Goal: Information Seeking & Learning: Learn about a topic

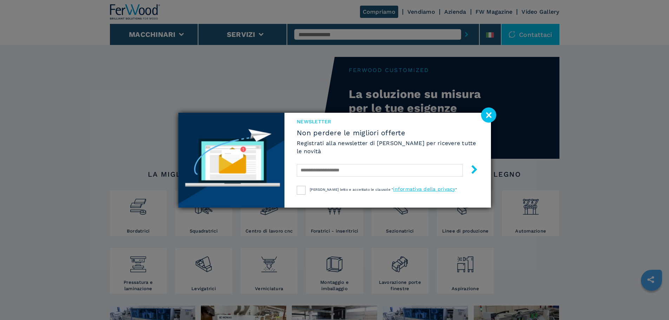
click at [491, 113] on image at bounding box center [488, 115] width 15 height 15
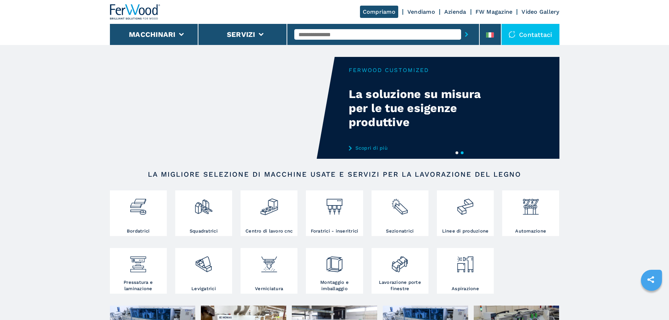
click at [376, 35] on input "text" at bounding box center [377, 34] width 167 height 11
paste input "******"
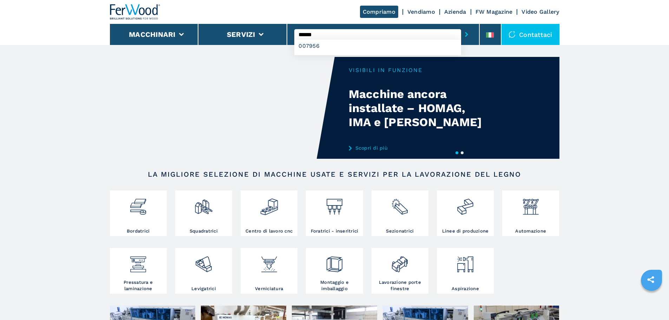
type input "******"
click at [461, 26] on button "submit-button" at bounding box center [466, 34] width 11 height 16
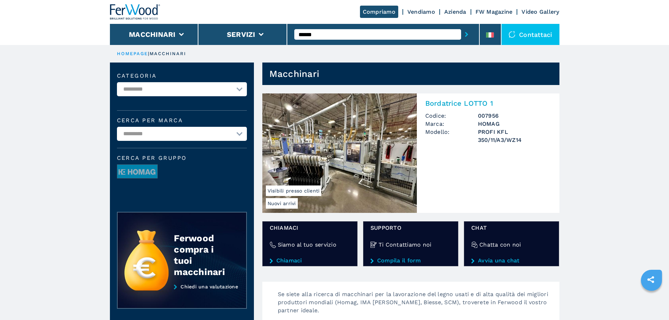
click at [462, 102] on h2 "Bordatrice LOTTO 1" at bounding box center [489, 103] width 126 height 8
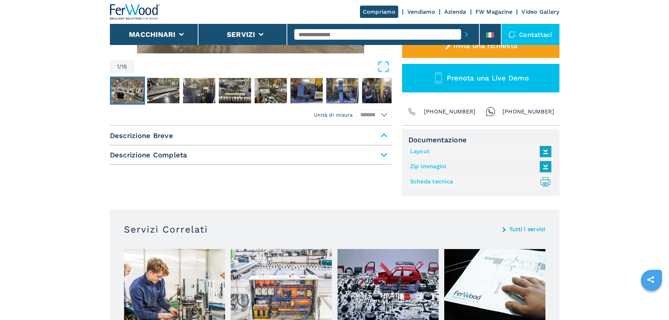
click at [382, 137] on span "Descrizione Breve" at bounding box center [251, 135] width 282 height 13
click at [384, 154] on span "Descrizione Completa" at bounding box center [251, 155] width 282 height 13
click at [385, 157] on span "Descrizione Completa" at bounding box center [251, 155] width 282 height 13
click at [385, 156] on span "Descrizione Completa" at bounding box center [251, 155] width 282 height 13
click at [384, 153] on span "Descrizione Completa" at bounding box center [251, 155] width 282 height 13
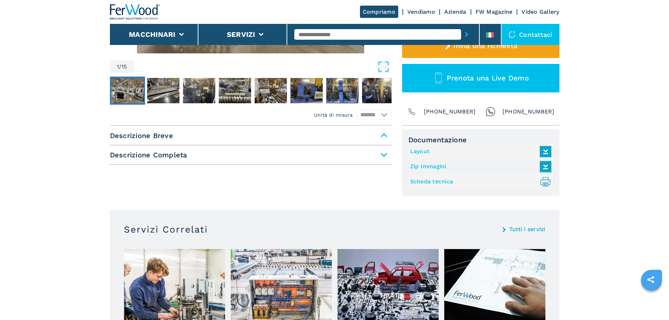
click at [381, 136] on span "Descrizione Breve" at bounding box center [251, 135] width 282 height 13
click at [384, 136] on span "Descrizione Breve" at bounding box center [251, 135] width 282 height 13
click at [384, 154] on span "Descrizione Completa" at bounding box center [251, 155] width 282 height 13
click at [384, 134] on span "Descrizione Breve" at bounding box center [251, 135] width 282 height 13
click at [386, 156] on span "Descrizione Completa" at bounding box center [251, 155] width 282 height 13
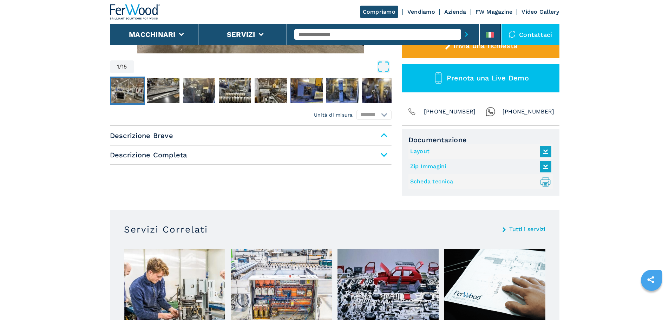
click at [386, 132] on span "Descrizione Breve" at bounding box center [251, 135] width 282 height 13
click at [385, 157] on span "Descrizione Completa" at bounding box center [251, 155] width 282 height 13
click at [385, 137] on span "Descrizione Breve" at bounding box center [251, 135] width 282 height 13
click at [234, 149] on span "Descrizione Completa" at bounding box center [251, 155] width 282 height 13
click at [168, 162] on div "Descrizione Breve Descrizione Completa" at bounding box center [251, 147] width 282 height 36
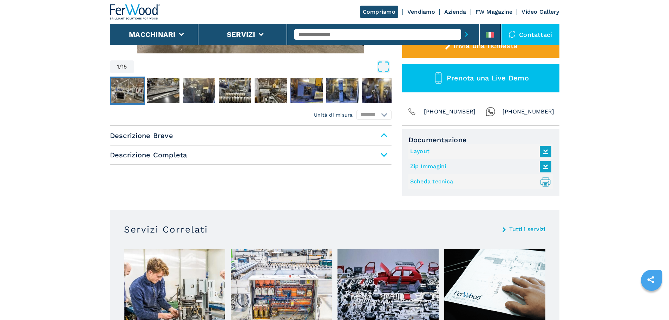
click at [164, 140] on span "Descrizione Breve" at bounding box center [251, 135] width 282 height 13
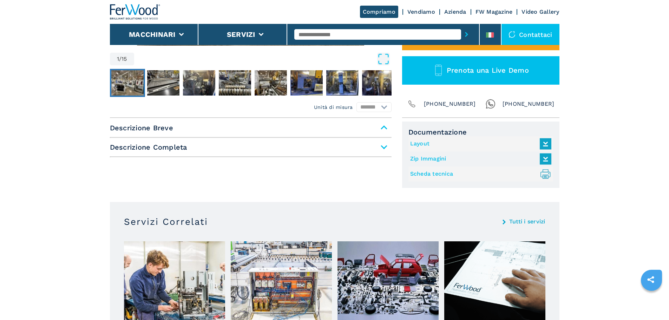
scroll to position [211, 0]
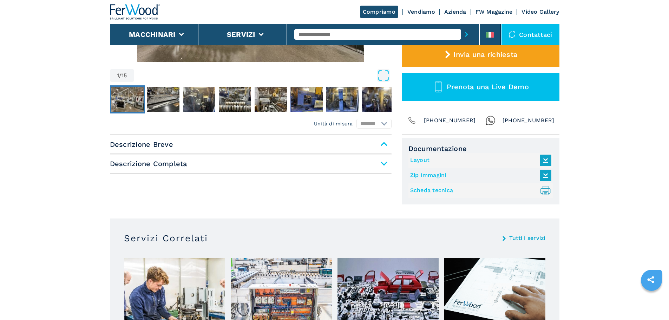
click at [383, 164] on span "Descrizione Completa" at bounding box center [251, 163] width 282 height 13
click at [383, 145] on span "Descrizione Breve" at bounding box center [251, 144] width 282 height 13
click at [181, 157] on span "Descrizione Completa" at bounding box center [251, 163] width 282 height 13
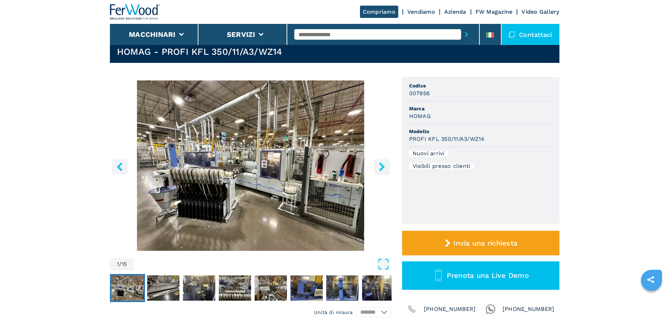
scroll to position [0, 0]
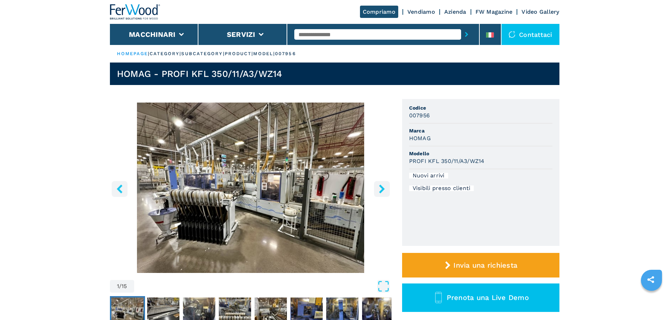
click at [254, 54] on p "product |" at bounding box center [239, 54] width 29 height 6
click at [254, 55] on p "product |" at bounding box center [239, 54] width 29 height 6
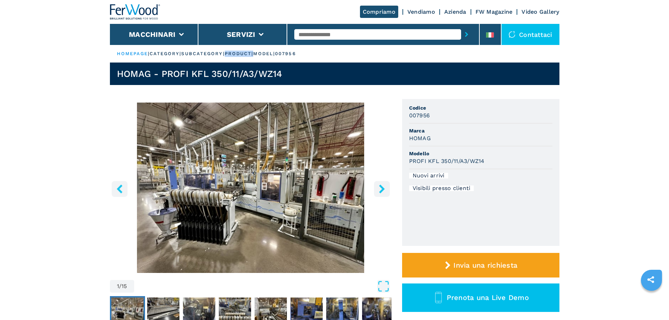
click at [254, 55] on p "product |" at bounding box center [239, 54] width 29 height 6
click at [275, 55] on p "model |" at bounding box center [264, 54] width 22 height 6
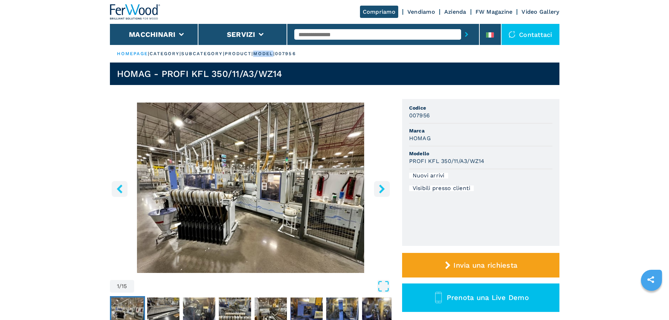
click at [275, 54] on p "model |" at bounding box center [264, 54] width 22 height 6
drag, startPoint x: 323, startPoint y: 54, endPoint x: 128, endPoint y: 55, distance: 195.0
click at [115, 60] on ul "HOMEPAGE | category | subcategory | product | model | 007956" at bounding box center [335, 54] width 450 height 18
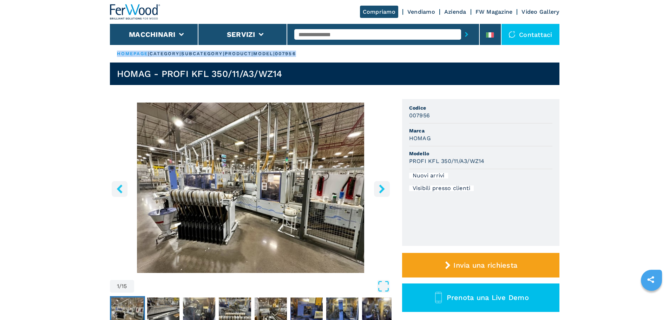
click at [175, 57] on p "category |" at bounding box center [166, 54] width 32 height 6
click at [175, 55] on p "category |" at bounding box center [166, 54] width 32 height 6
click at [219, 53] on p "subcategory |" at bounding box center [202, 54] width 43 height 6
click at [219, 52] on p "subcategory |" at bounding box center [202, 54] width 43 height 6
click at [254, 52] on p "product |" at bounding box center [239, 54] width 29 height 6
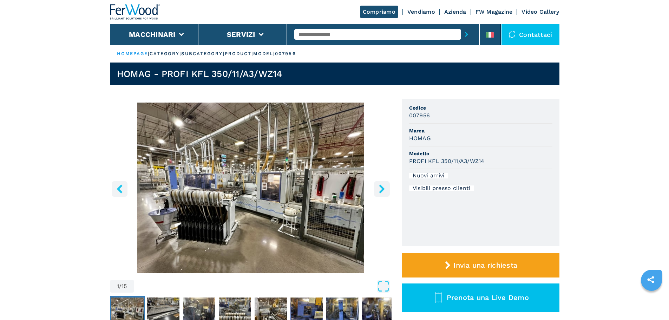
drag, startPoint x: 260, startPoint y: 51, endPoint x: 269, endPoint y: 54, distance: 9.1
click at [254, 53] on p "product |" at bounding box center [239, 54] width 29 height 6
click at [275, 53] on p "model |" at bounding box center [264, 54] width 22 height 6
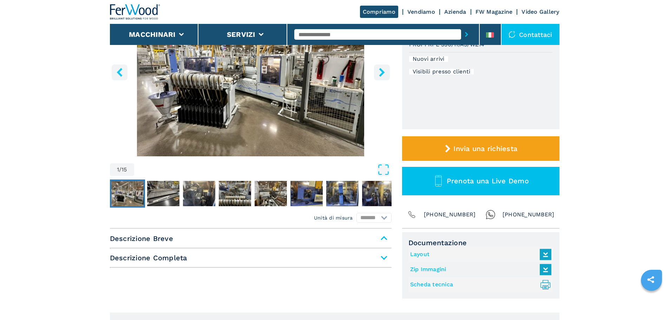
scroll to position [105, 0]
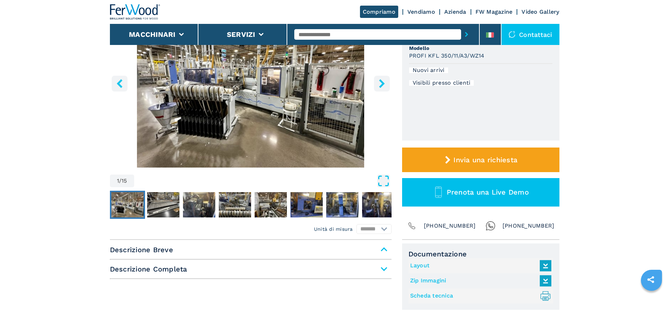
click at [384, 179] on icon "Open Fullscreen" at bounding box center [383, 181] width 13 height 13
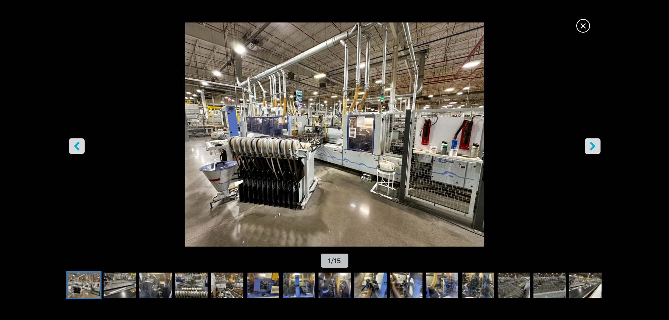
click at [585, 21] on span "×" at bounding box center [583, 24] width 12 height 12
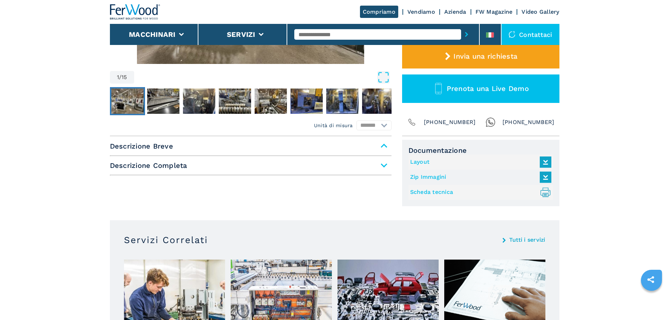
scroll to position [211, 0]
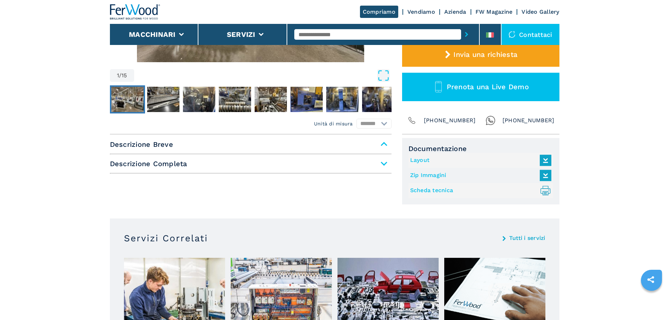
click at [381, 149] on span "Descrizione Breve" at bounding box center [251, 144] width 282 height 13
click at [383, 143] on span "Descrizione Breve" at bounding box center [251, 144] width 282 height 13
click at [386, 166] on span "Descrizione Completa" at bounding box center [251, 163] width 282 height 13
click at [383, 145] on span "Descrizione Breve" at bounding box center [251, 144] width 282 height 13
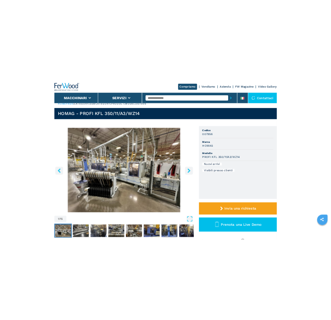
scroll to position [0, 0]
